Goal: Communication & Community: Participate in discussion

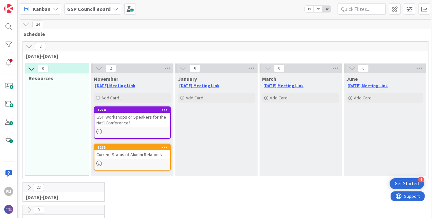
click at [104, 7] on b "GSP Council Board" at bounding box center [88, 9] width 43 height 6
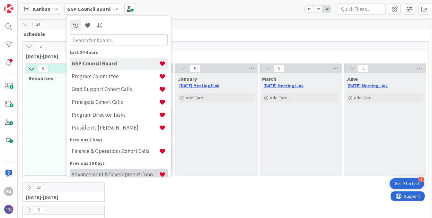
click at [99, 174] on h4 "Advancement &Development Cohort Calls" at bounding box center [115, 175] width 87 height 6
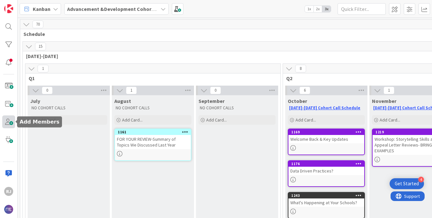
click at [8, 120] on span at bounding box center [8, 122] width 13 height 13
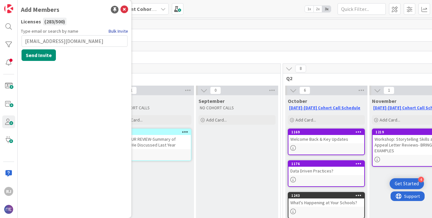
type input "cevans@nativityworcester.org"
click at [115, 31] on link "Bulk Invite" at bounding box center [119, 31] width 20 height 7
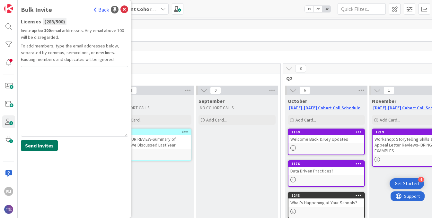
click at [38, 146] on button "Send Invites" at bounding box center [39, 146] width 37 height 12
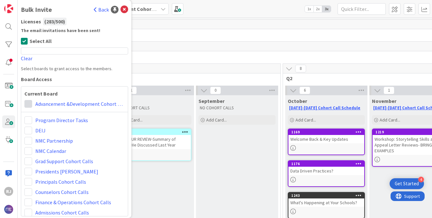
click at [28, 102] on span at bounding box center [28, 104] width 8 height 8
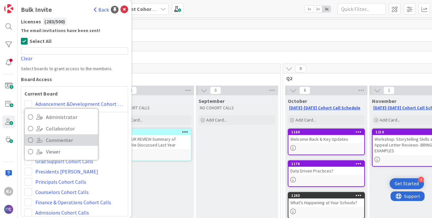
click at [30, 138] on icon at bounding box center [30, 141] width 5 height 10
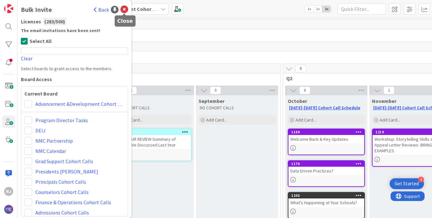
click at [125, 11] on icon at bounding box center [124, 10] width 8 height 8
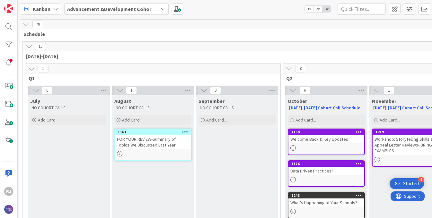
click at [155, 8] on b "Advancement &Development Cohort Calls" at bounding box center [116, 9] width 99 height 6
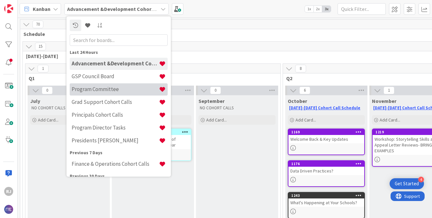
click at [106, 88] on h4 "Program Committee" at bounding box center [115, 89] width 87 height 6
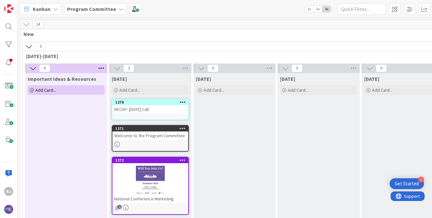
click at [102, 6] on b "Program Committee" at bounding box center [91, 9] width 49 height 6
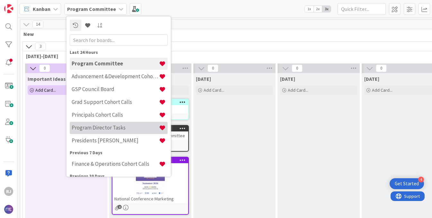
click at [98, 127] on h4 "Program Director Tasks" at bounding box center [115, 128] width 87 height 6
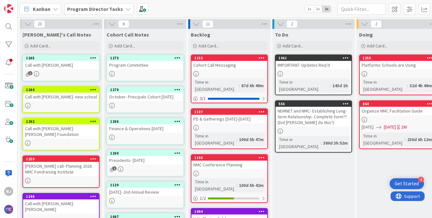
click at [153, 69] on div "Program Committee" at bounding box center [145, 65] width 76 height 8
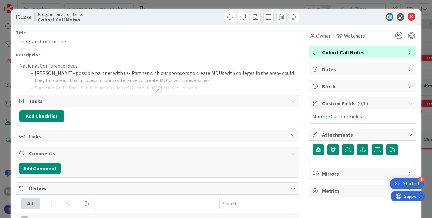
click at [158, 88] on div at bounding box center [157, 89] width 7 height 5
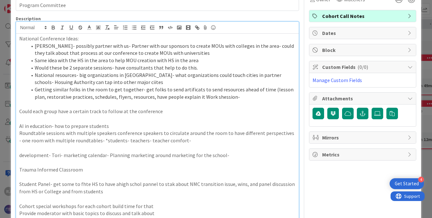
scroll to position [17, 0]
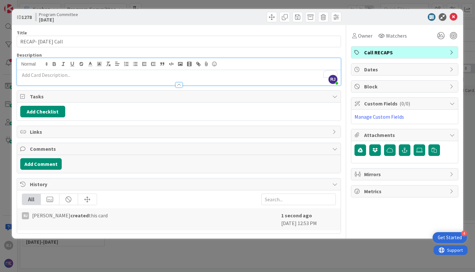
click at [49, 76] on p "To enrich screen reader interactions, please activate Accessibility in Grammarl…" at bounding box center [178, 74] width 317 height 7
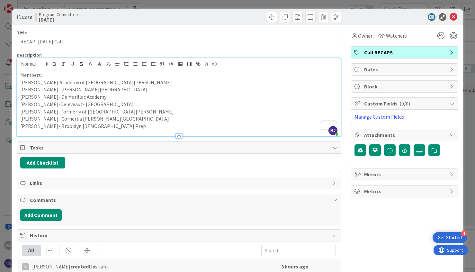
click at [123, 82] on p "[PERSON_NAME] Academy of [GEOGRAPHIC_DATA][PERSON_NAME]" at bounding box center [178, 82] width 317 height 7
click at [123, 88] on p "[PERSON_NAME]- [PERSON_NAME][GEOGRAPHIC_DATA]" at bounding box center [178, 89] width 317 height 7
click at [117, 96] on p "[PERSON_NAME]- De Marillac Academy" at bounding box center [178, 96] width 317 height 7
click at [120, 103] on p "[PERSON_NAME]-Deleveauz- [GEOGRAPHIC_DATA]" at bounding box center [178, 104] width 317 height 7
click at [127, 111] on p "[PERSON_NAME]- formerly of [GEOGRAPHIC_DATA][PERSON_NAME]" at bounding box center [178, 111] width 317 height 7
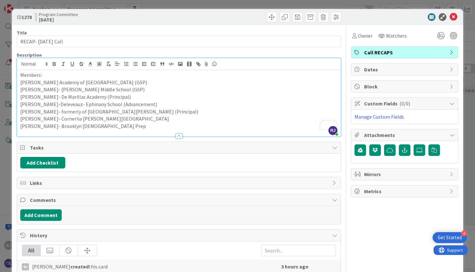
click at [140, 118] on p "[PERSON_NAME]- Cornerlia [PERSON_NAME][GEOGRAPHIC_DATA]" at bounding box center [178, 118] width 317 height 7
click at [111, 127] on p "[PERSON_NAME]- Brooklyn [DEMOGRAPHIC_DATA] Prep" at bounding box center [178, 125] width 317 height 7
click at [148, 105] on p "[PERSON_NAME]-Deleveauz- Ephinany School (Advancement)" at bounding box center [178, 104] width 317 height 7
click at [33, 97] on p "[PERSON_NAME]- De Marillac Academy (Principal)" at bounding box center [178, 96] width 317 height 7
click at [137, 128] on p "[PERSON_NAME]- Brooklyn [DEMOGRAPHIC_DATA] Prep (Advancement)" at bounding box center [178, 125] width 317 height 7
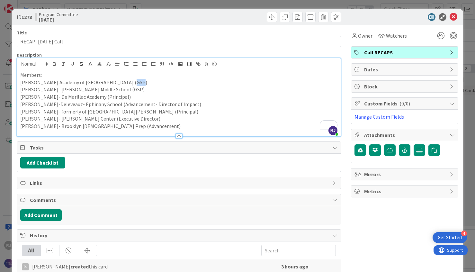
drag, startPoint x: 125, startPoint y: 83, endPoint x: 116, endPoint y: 82, distance: 9.0
click at [116, 82] on p "[PERSON_NAME] Academy of [GEOGRAPHIC_DATA] (GSP)" at bounding box center [178, 82] width 317 height 7
click at [63, 62] on line "button" at bounding box center [63, 63] width 1 height 3
drag, startPoint x: 110, startPoint y: 89, endPoint x: 102, endPoint y: 89, distance: 7.7
click at [102, 89] on p "[PERSON_NAME]- [PERSON_NAME] Middle School (GSP)" at bounding box center [178, 89] width 317 height 7
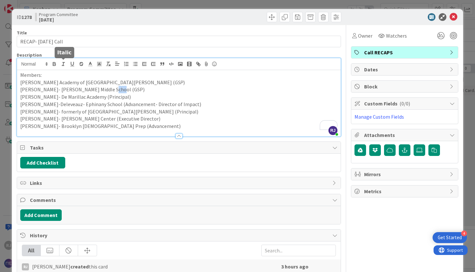
click at [64, 66] on line "button" at bounding box center [63, 66] width 2 height 0
click at [119, 97] on p "[PERSON_NAME]- De Marillac Academy (Principal)" at bounding box center [178, 96] width 317 height 7
click at [62, 60] on button "button" at bounding box center [63, 64] width 9 height 8
click at [155, 104] on p "[PERSON_NAME]-Deleveauz- Ephinany School (Advancement- Director of Impact)" at bounding box center [178, 104] width 317 height 7
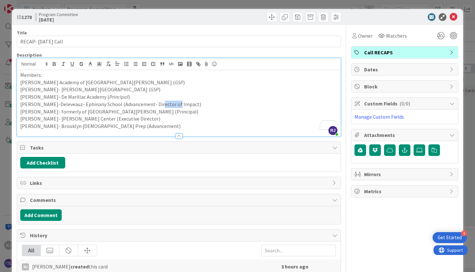
click at [155, 104] on p "[PERSON_NAME]-Deleveauz- Ephinany School (Advancement- Director of Impact)" at bounding box center [178, 104] width 317 height 7
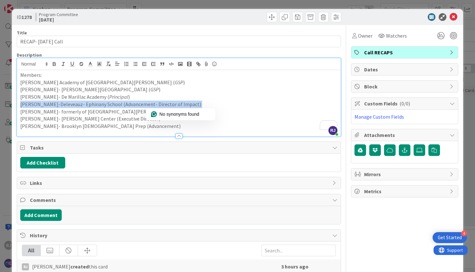
click at [155, 104] on p "[PERSON_NAME]-Deleveauz- Ephinany School (Advancement- Director of Impact)" at bounding box center [178, 104] width 317 height 7
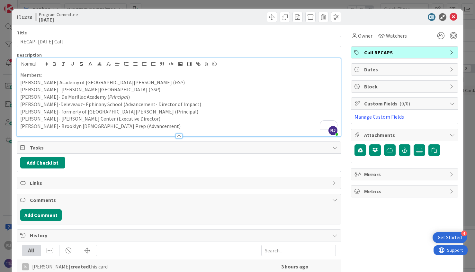
drag, startPoint x: 119, startPoint y: 105, endPoint x: 189, endPoint y: 106, distance: 69.4
click at [189, 106] on p "[PERSON_NAME]-Deleveauz- Ephinany School (Advancement- Director of Impact)" at bounding box center [178, 104] width 317 height 7
click at [65, 63] on icon "button" at bounding box center [63, 64] width 6 height 6
click at [132, 111] on p "[PERSON_NAME]- formerly of [GEOGRAPHIC_DATA][PERSON_NAME] (Principal)" at bounding box center [178, 111] width 317 height 7
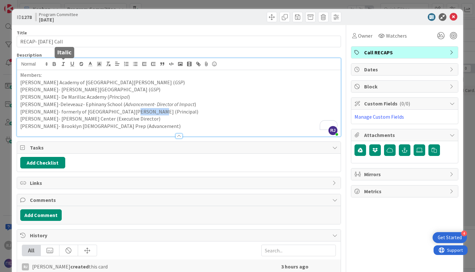
click at [63, 65] on line "button" at bounding box center [63, 63] width 1 height 3
drag, startPoint x: 140, startPoint y: 120, endPoint x: 178, endPoint y: 118, distance: 37.6
click at [178, 118] on p "[PERSON_NAME]- [PERSON_NAME] Center (Executive Director)" at bounding box center [178, 118] width 317 height 7
click at [65, 63] on icon "button" at bounding box center [63, 64] width 6 height 6
click at [105, 124] on p "[PERSON_NAME]- Brooklyn [DEMOGRAPHIC_DATA] Prep (Advancement)" at bounding box center [178, 125] width 317 height 7
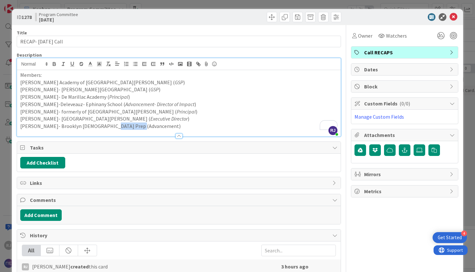
click at [105, 124] on p "[PERSON_NAME]- Brooklyn [DEMOGRAPHIC_DATA] Prep (Advancement)" at bounding box center [178, 125] width 317 height 7
click at [64, 61] on icon "button" at bounding box center [63, 64] width 6 height 6
click at [207, 109] on p "[PERSON_NAME]- formerly of [GEOGRAPHIC_DATA][PERSON_NAME] ( Principal )" at bounding box center [178, 111] width 317 height 7
click at [43, 75] on p "Members:" at bounding box center [178, 74] width 317 height 7
drag, startPoint x: 41, startPoint y: 78, endPoint x: 19, endPoint y: 75, distance: 22.7
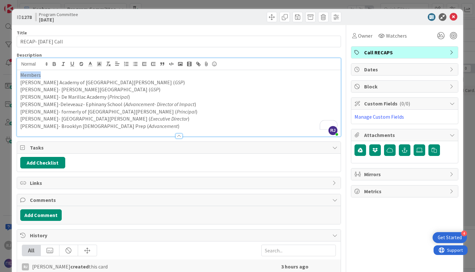
click at [19, 75] on div "Members [PERSON_NAME] Academy of [GEOGRAPHIC_DATA][PERSON_NAME] ( GSP ) [PERSON…" at bounding box center [179, 103] width 324 height 66
click at [55, 62] on icon "button" at bounding box center [54, 64] width 6 height 6
click at [200, 111] on p "[PERSON_NAME]- formerly of [GEOGRAPHIC_DATA][PERSON_NAME] ( Principal )" at bounding box center [178, 111] width 317 height 7
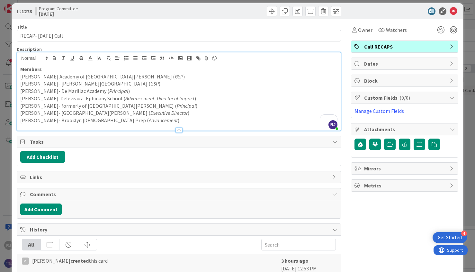
scroll to position [7, 0]
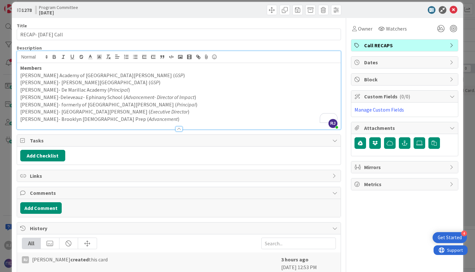
click at [153, 118] on p "[PERSON_NAME]- Brooklyn [DEMOGRAPHIC_DATA] Prep ( Advancement )" at bounding box center [178, 118] width 317 height 7
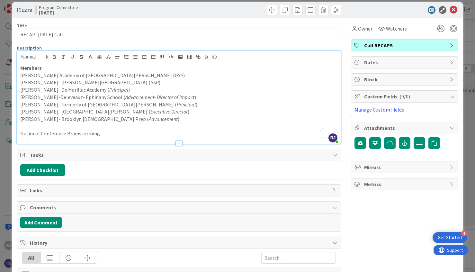
click at [88, 131] on p "National Conference Brainstorming" at bounding box center [178, 133] width 317 height 7
click at [54, 59] on icon "button" at bounding box center [54, 57] width 6 height 6
click at [108, 135] on p "National Conference Brainstorming" at bounding box center [178, 133] width 317 height 7
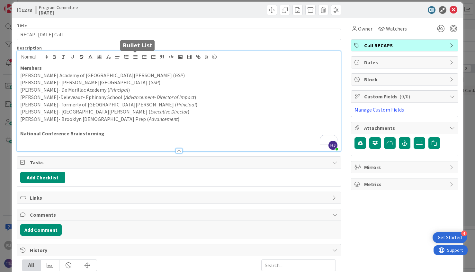
click at [135, 56] on icon "button" at bounding box center [135, 57] width 6 height 6
